Goal: Check status: Check status

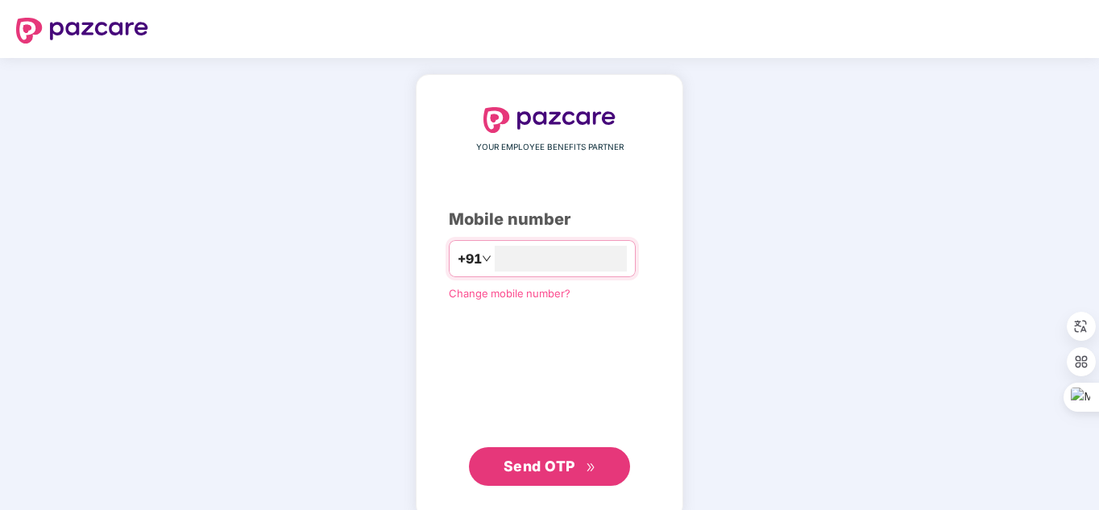
type input "**********"
click at [569, 476] on button "Send OTP" at bounding box center [549, 466] width 161 height 39
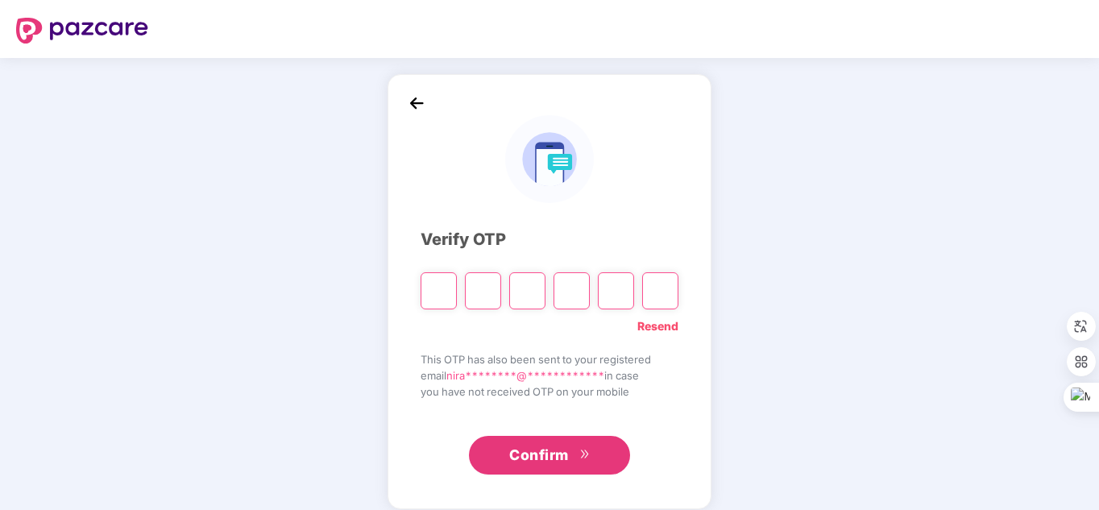
type input "*"
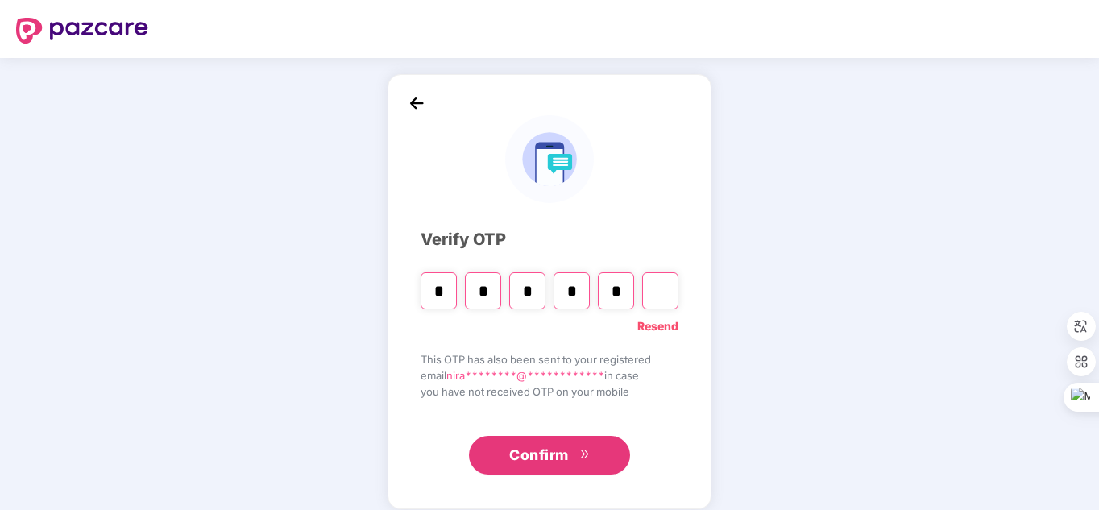
type input "*"
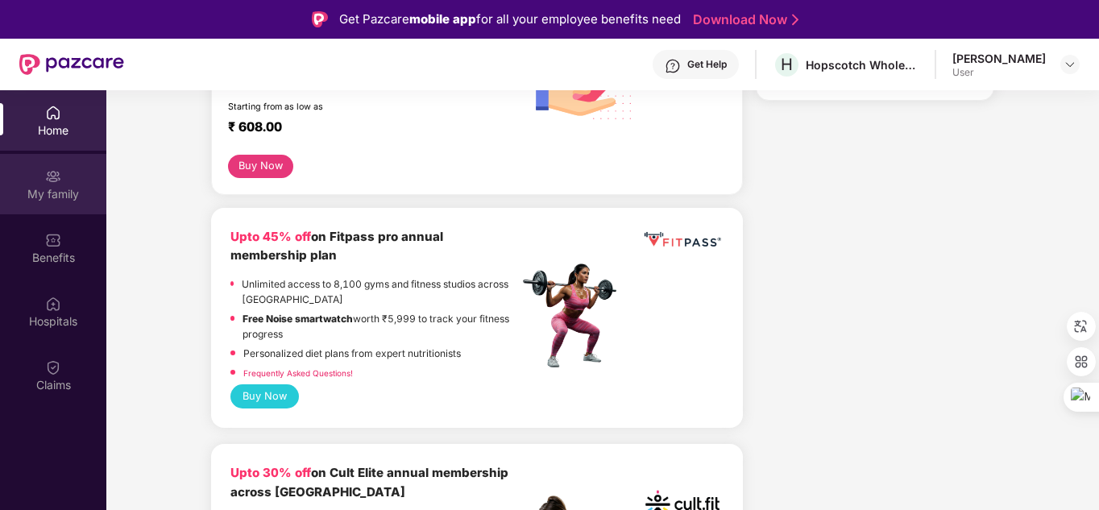
scroll to position [321, 0]
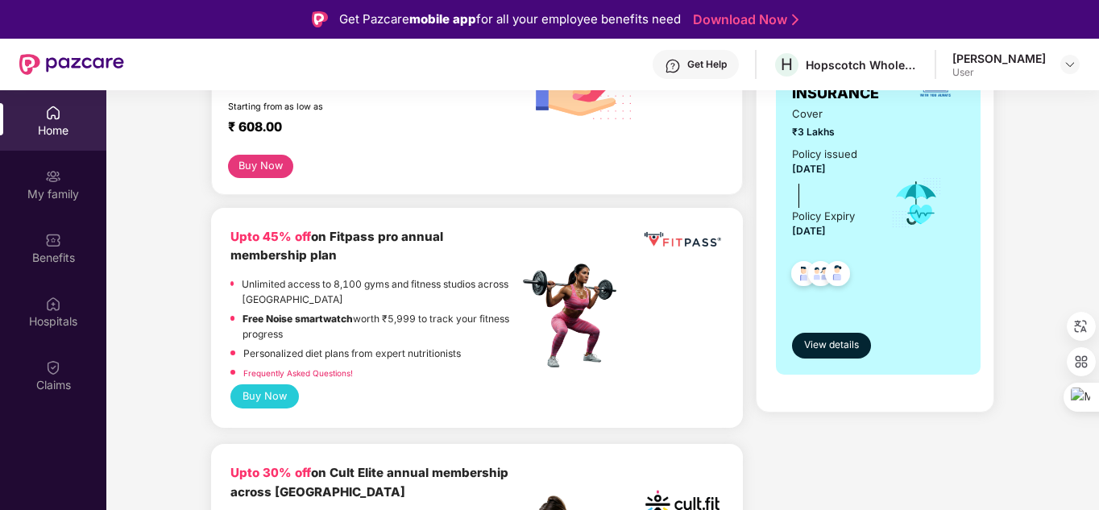
click at [40, 200] on div "My family" at bounding box center [53, 194] width 106 height 16
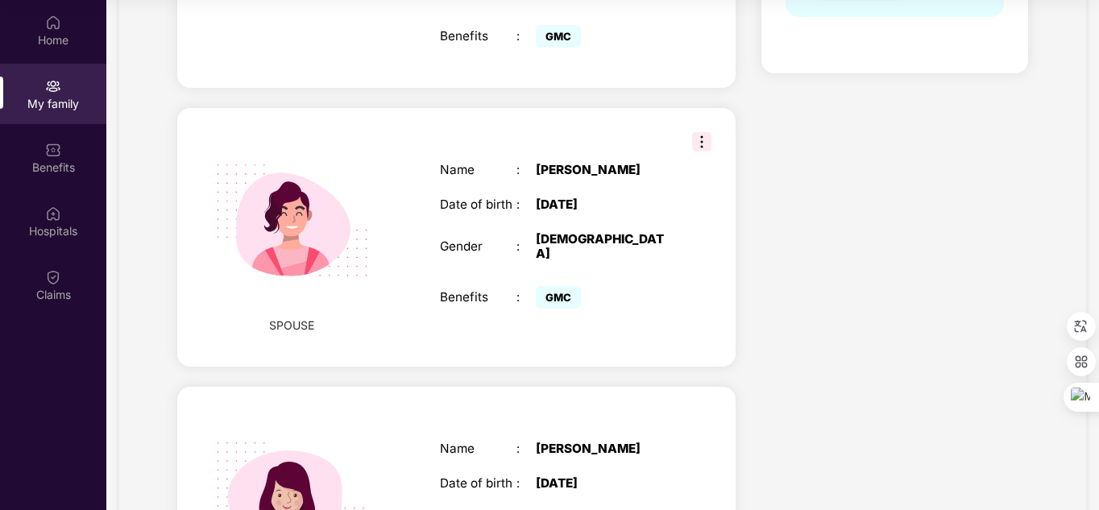
scroll to position [848, 0]
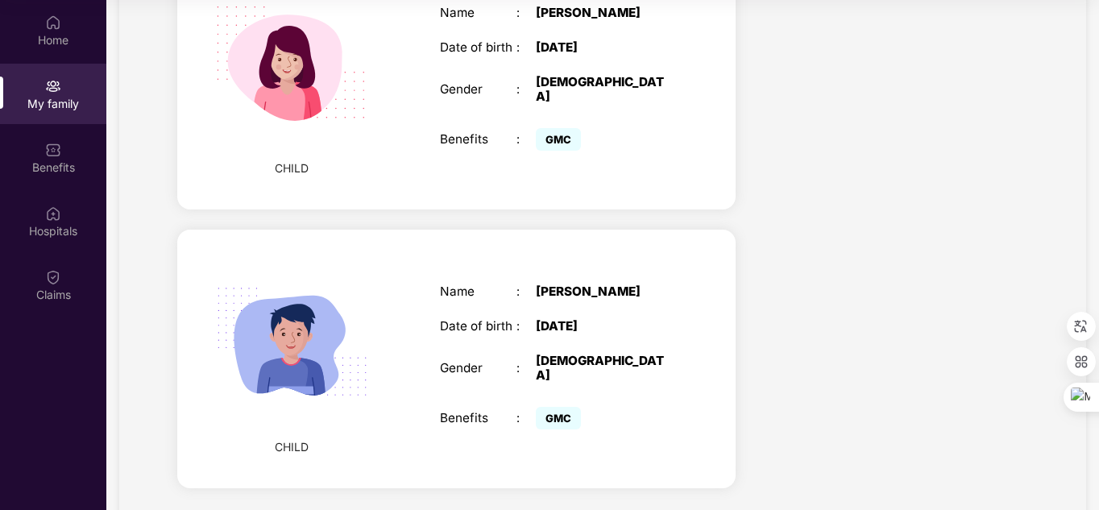
click at [294, 413] on div "CHILD" at bounding box center [291, 359] width 131 height 226
click at [619, 279] on div "Name : [PERSON_NAME] Date of birth : [DEMOGRAPHIC_DATA] Gender : [DEMOGRAPHIC_D…" at bounding box center [555, 359] width 263 height 190
click at [498, 319] on div "Date of birth" at bounding box center [478, 326] width 77 height 14
click at [571, 308] on div "Ctrl J" at bounding box center [555, 315] width 31 height 23
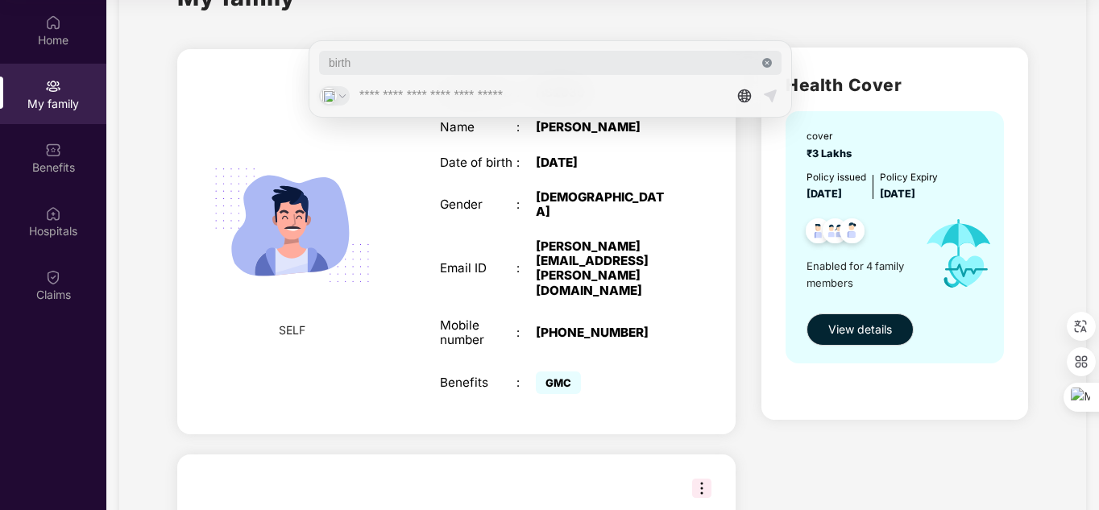
scroll to position [0, 0]
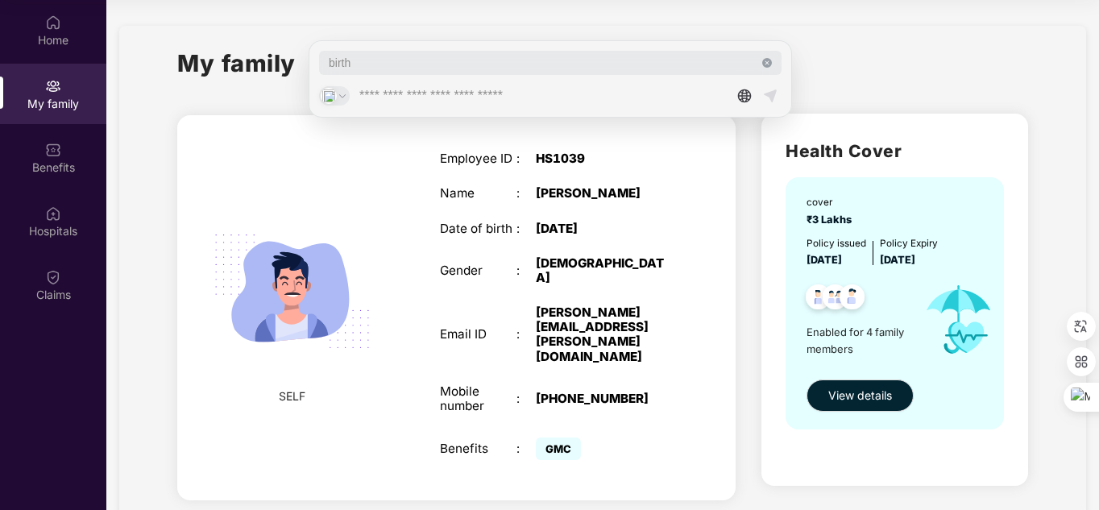
click at [769, 64] on icon at bounding box center [767, 63] width 10 height 10
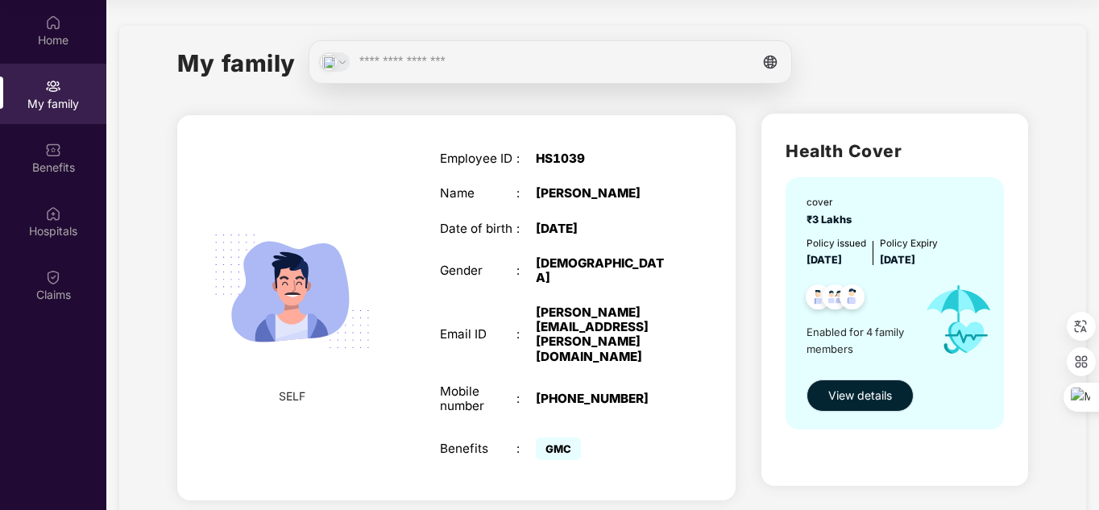
click at [861, 385] on button "View details" at bounding box center [859, 395] width 107 height 32
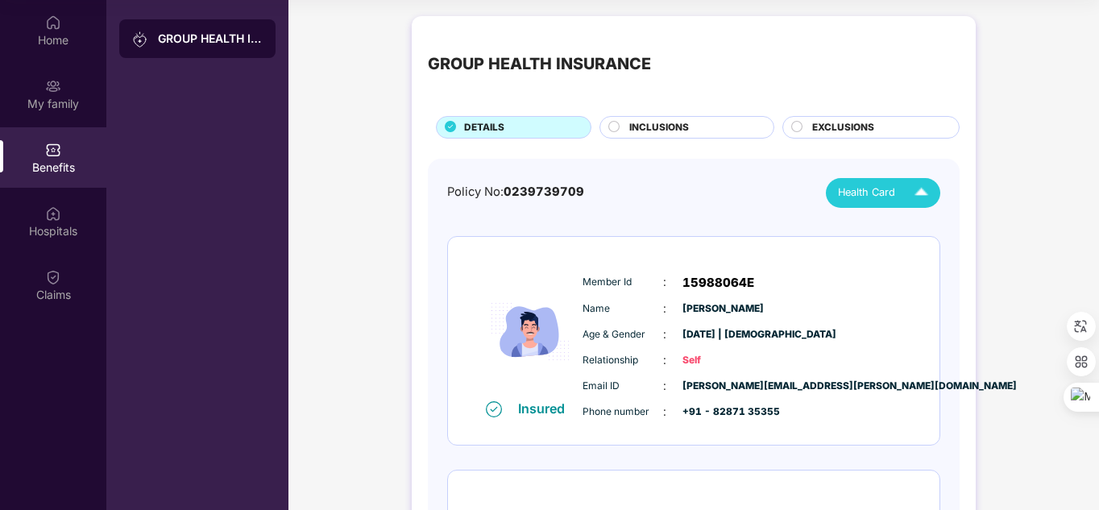
click at [917, 196] on img at bounding box center [921, 193] width 28 height 28
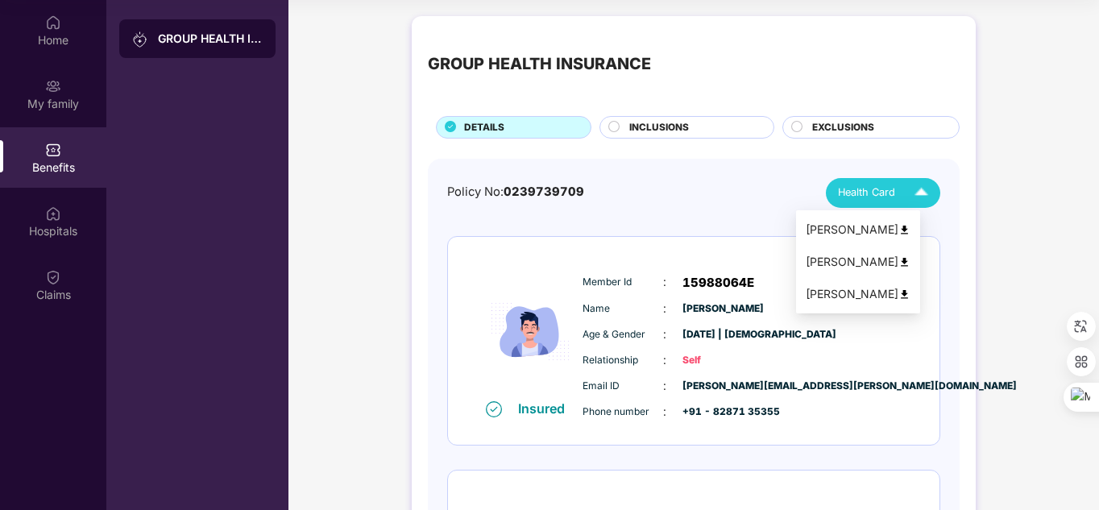
click at [850, 292] on div "[PERSON_NAME]" at bounding box center [857, 294] width 105 height 18
